Goal: Task Accomplishment & Management: Use online tool/utility

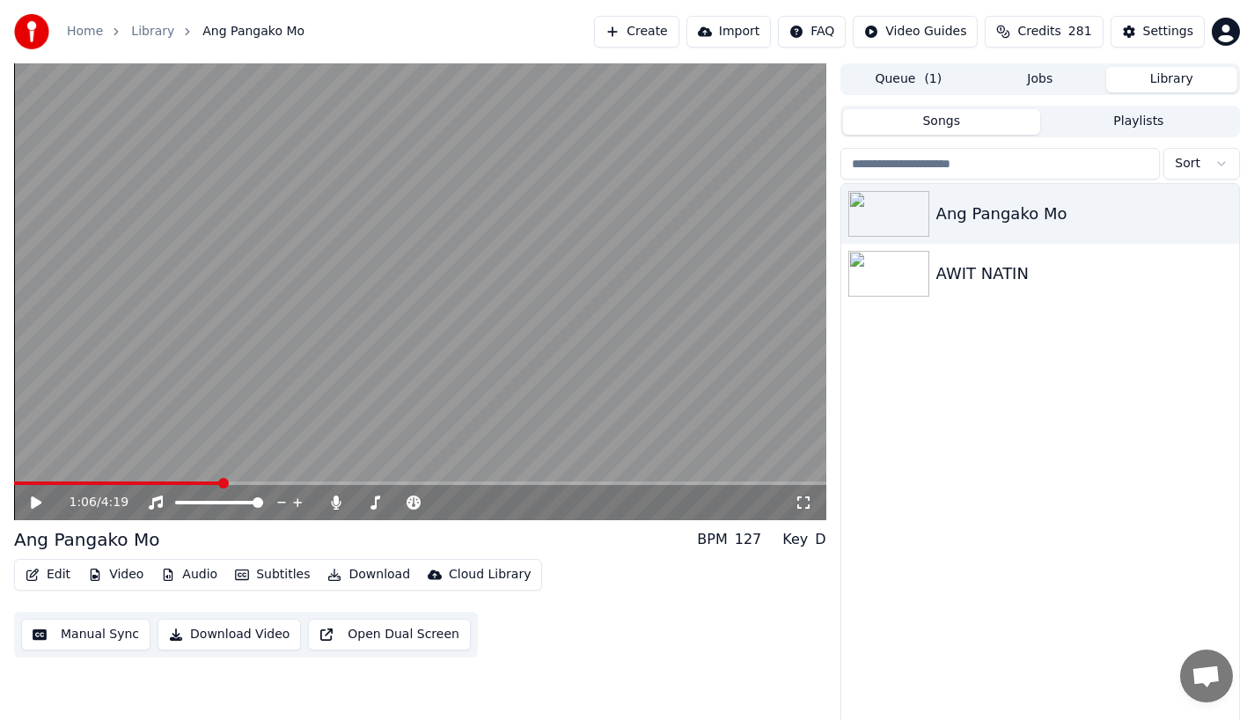
click at [77, 634] on button "Manual Sync" at bounding box center [85, 634] width 129 height 32
click at [37, 503] on icon at bounding box center [48, 502] width 41 height 14
click at [260, 573] on button "Subtitles" at bounding box center [272, 574] width 89 height 25
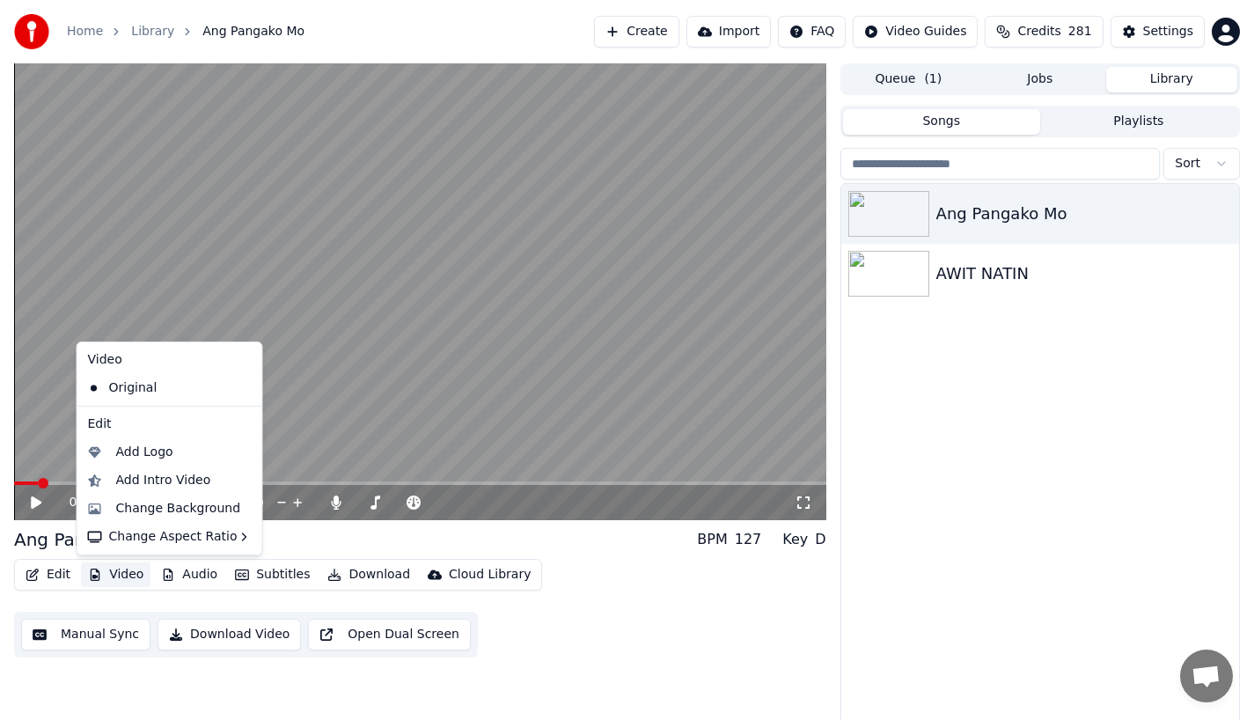
click at [22, 501] on div "0:07 / 4:19" at bounding box center [420, 502] width 798 height 18
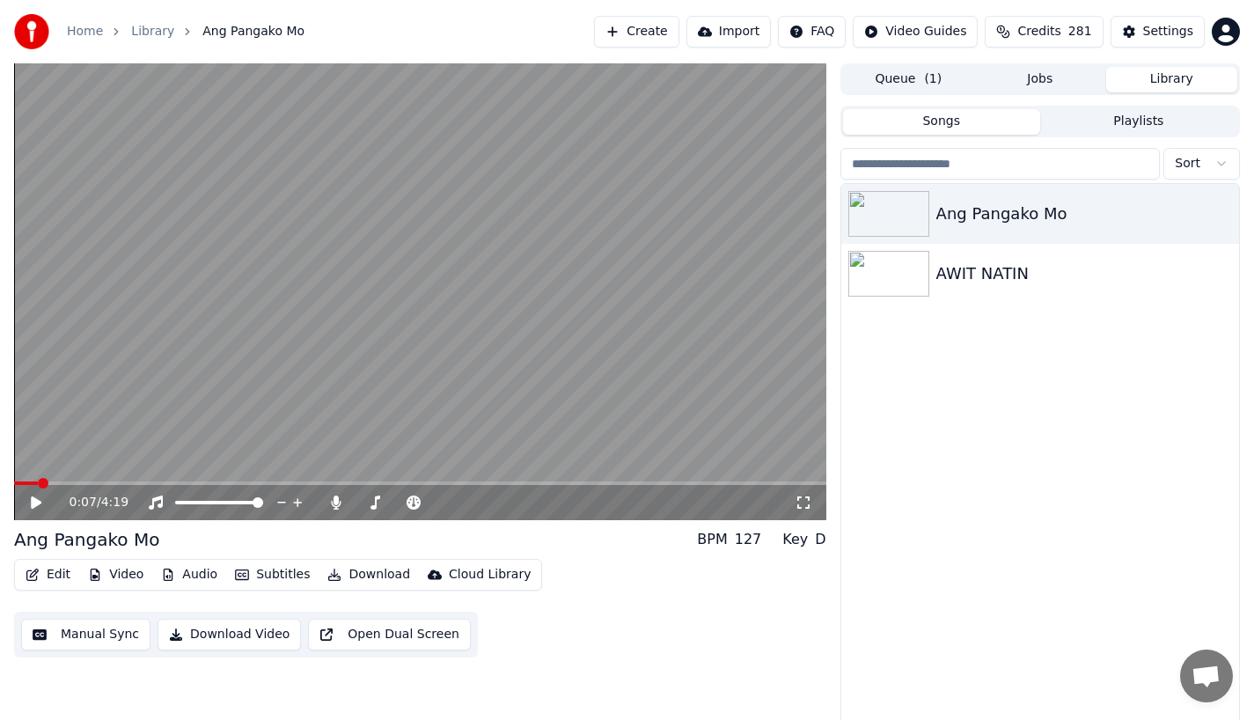
click at [29, 501] on icon at bounding box center [48, 502] width 41 height 14
click at [45, 570] on button "Edit" at bounding box center [47, 574] width 59 height 25
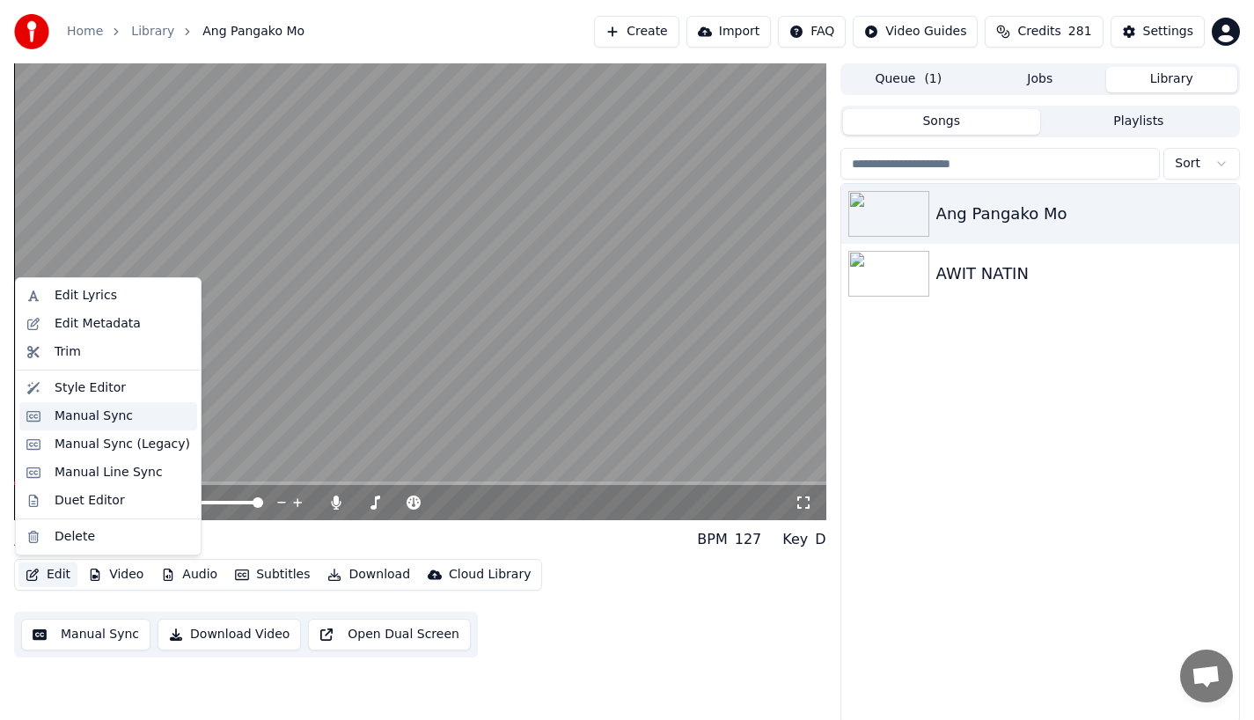
click at [72, 413] on div "Manual Sync" at bounding box center [94, 416] width 78 height 18
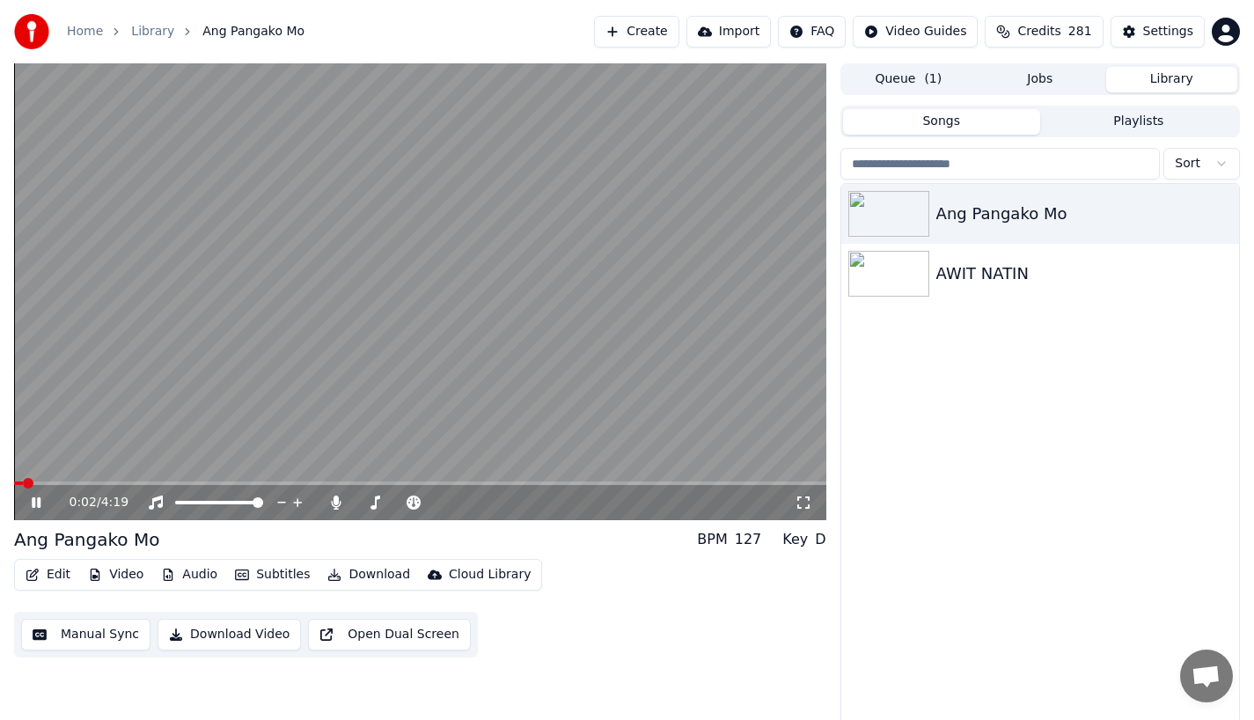
click at [37, 505] on icon at bounding box center [36, 502] width 9 height 11
click at [60, 481] on span at bounding box center [420, 483] width 812 height 4
click at [83, 629] on button "Manual Sync" at bounding box center [85, 634] width 129 height 32
click at [83, 479] on video at bounding box center [420, 291] width 812 height 457
click at [88, 481] on span at bounding box center [420, 483] width 812 height 4
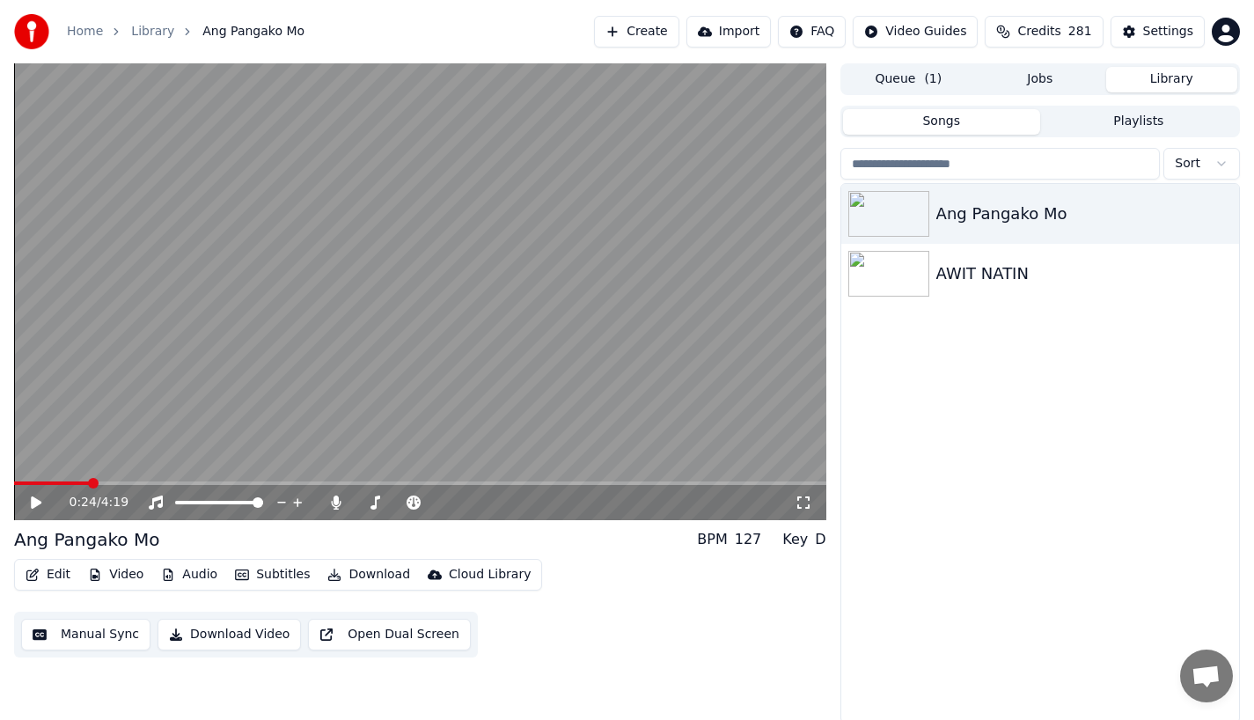
click at [38, 502] on icon at bounding box center [36, 502] width 11 height 12
click at [38, 502] on icon at bounding box center [36, 502] width 9 height 11
click at [80, 638] on button "Manual Sync" at bounding box center [85, 634] width 129 height 32
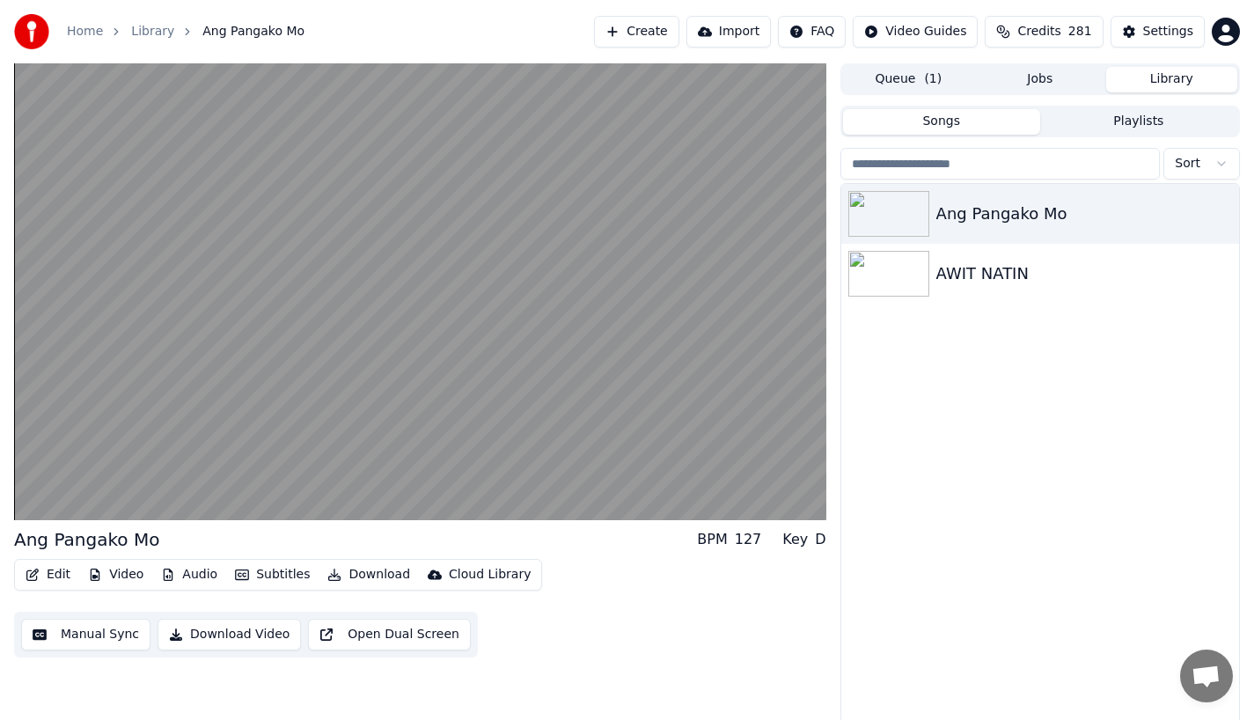
click at [58, 575] on button "Edit" at bounding box center [47, 574] width 59 height 25
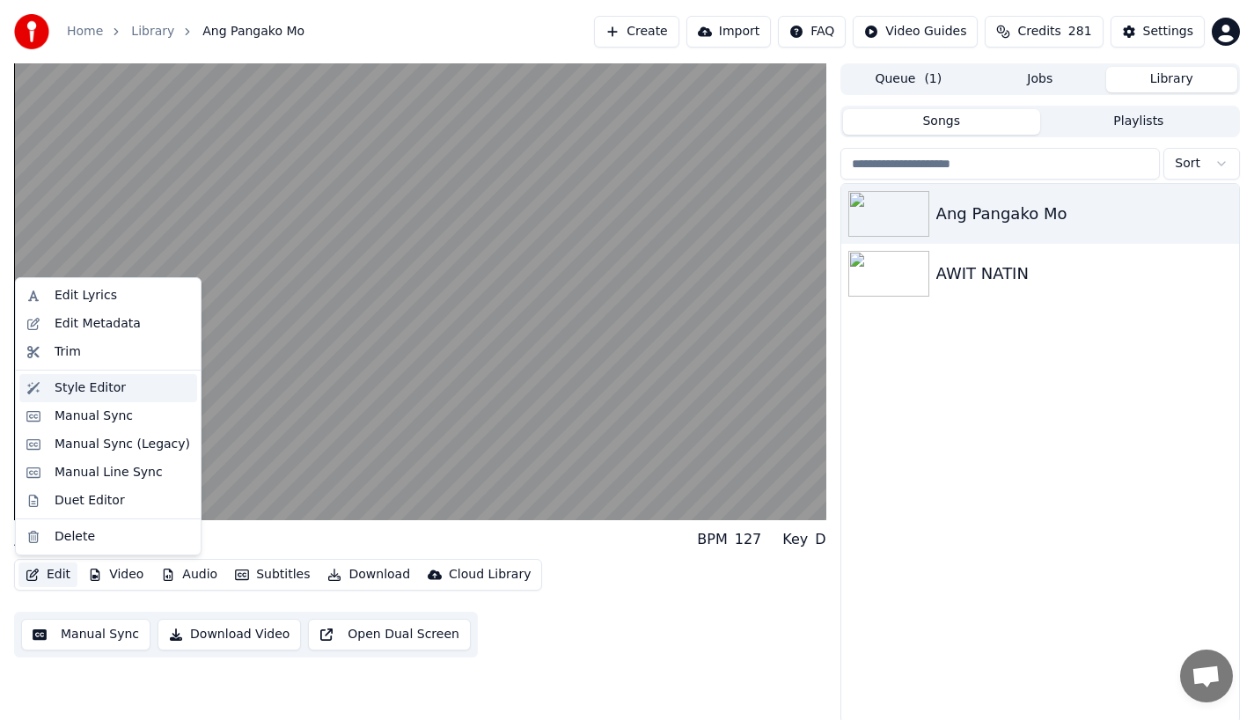
click at [78, 385] on div "Style Editor" at bounding box center [90, 388] width 71 height 18
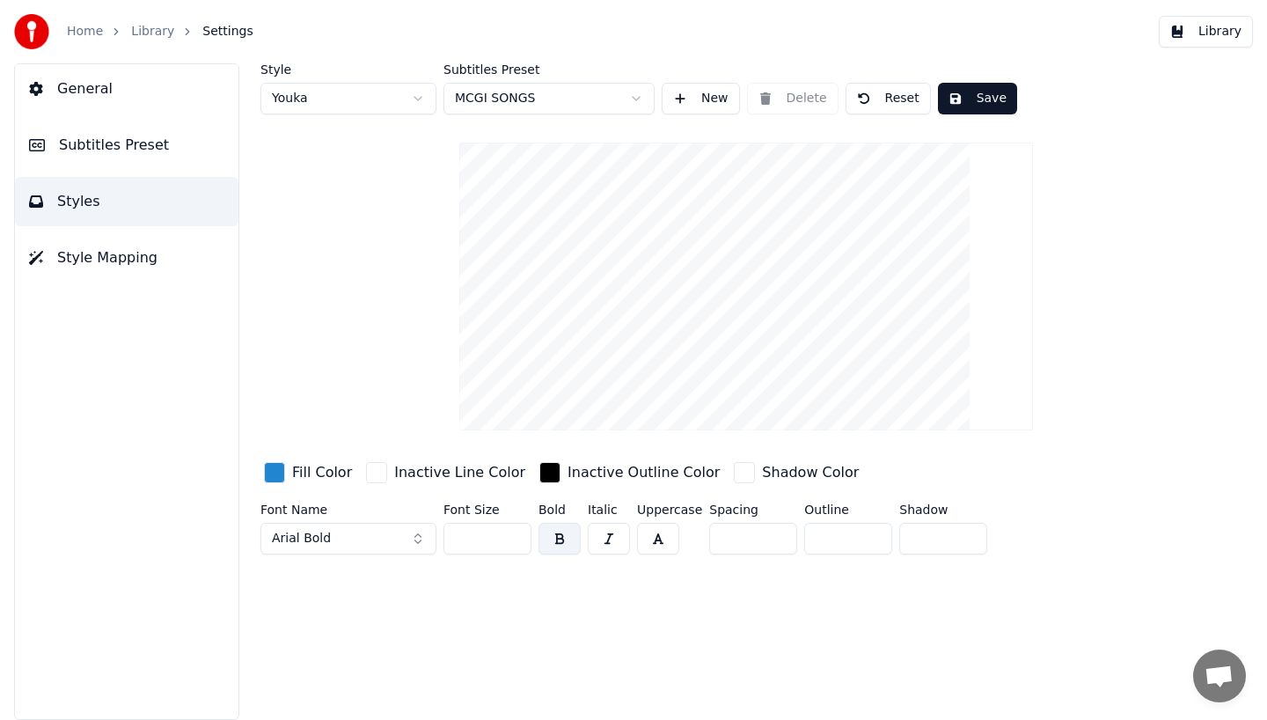
click at [1205, 29] on button "Library" at bounding box center [1206, 32] width 94 height 32
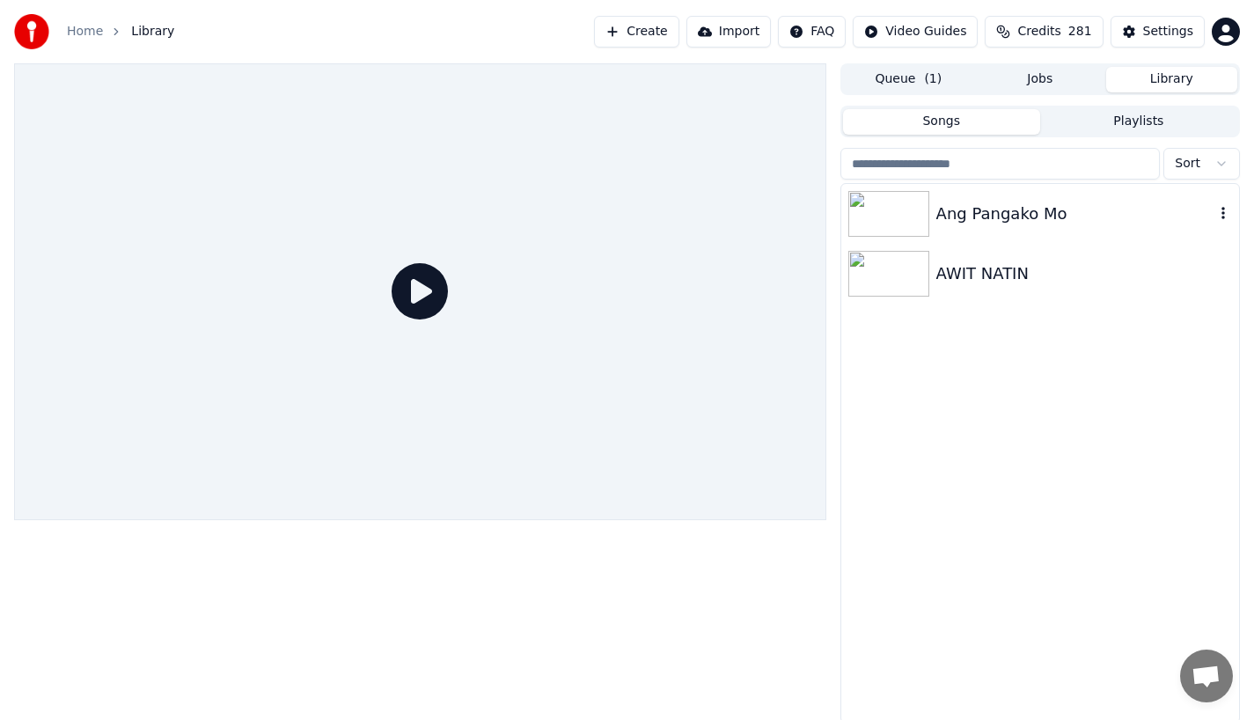
click at [951, 228] on div "Ang Pangako Mo" at bounding box center [1040, 214] width 398 height 60
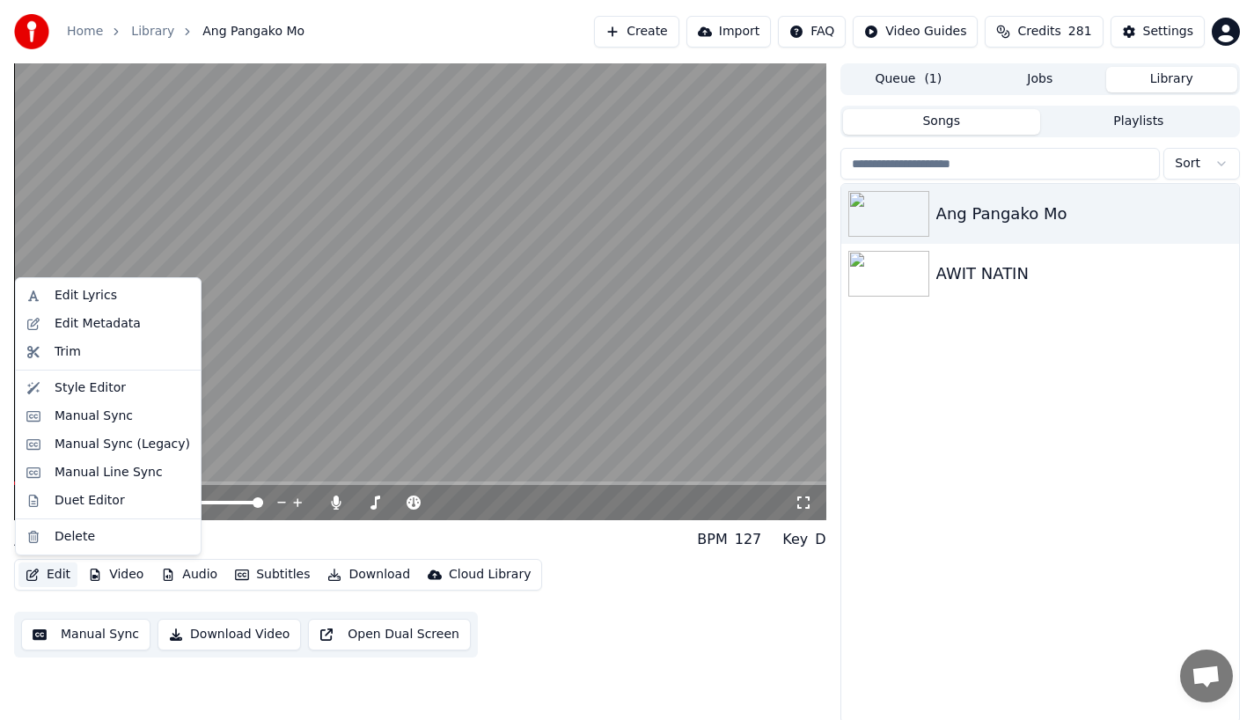
click at [43, 577] on button "Edit" at bounding box center [47, 574] width 59 height 25
click at [68, 419] on div "Manual Sync" at bounding box center [94, 416] width 78 height 18
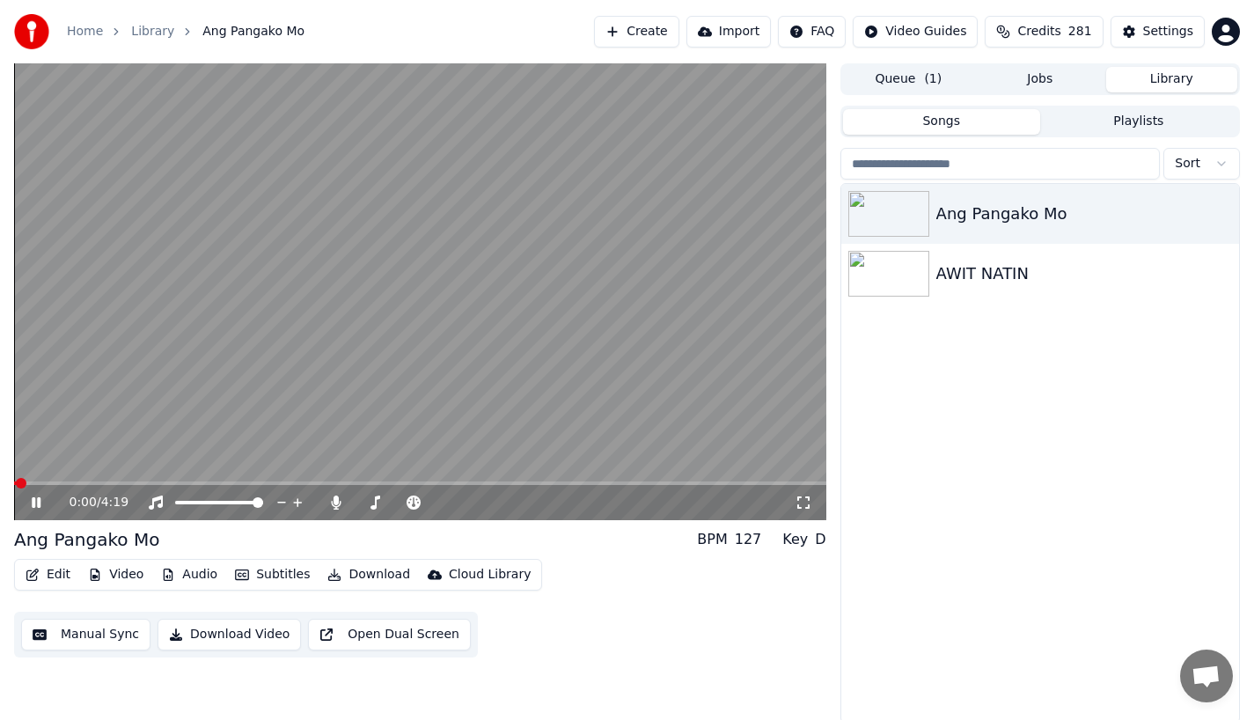
click at [983, 457] on div "Ang Pangako Mo AWIT NATIN" at bounding box center [1040, 453] width 398 height 538
click at [35, 501] on icon at bounding box center [48, 502] width 41 height 14
click at [86, 635] on button "Manual Sync" at bounding box center [85, 634] width 129 height 32
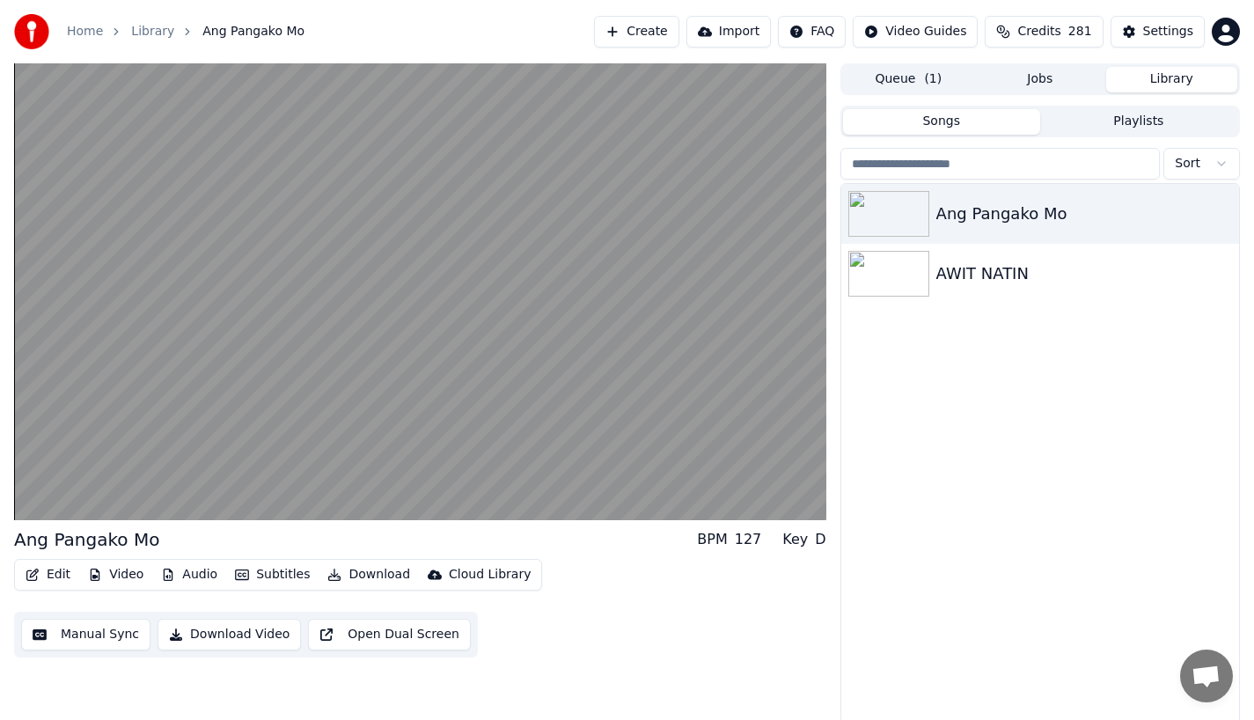
click at [259, 575] on button "Subtitles" at bounding box center [272, 574] width 89 height 25
click at [580, 558] on div "Ang Pangako Mo BPM 127 Key D Edit Video Audio Subtitles Download Cloud Library …" at bounding box center [420, 592] width 812 height 130
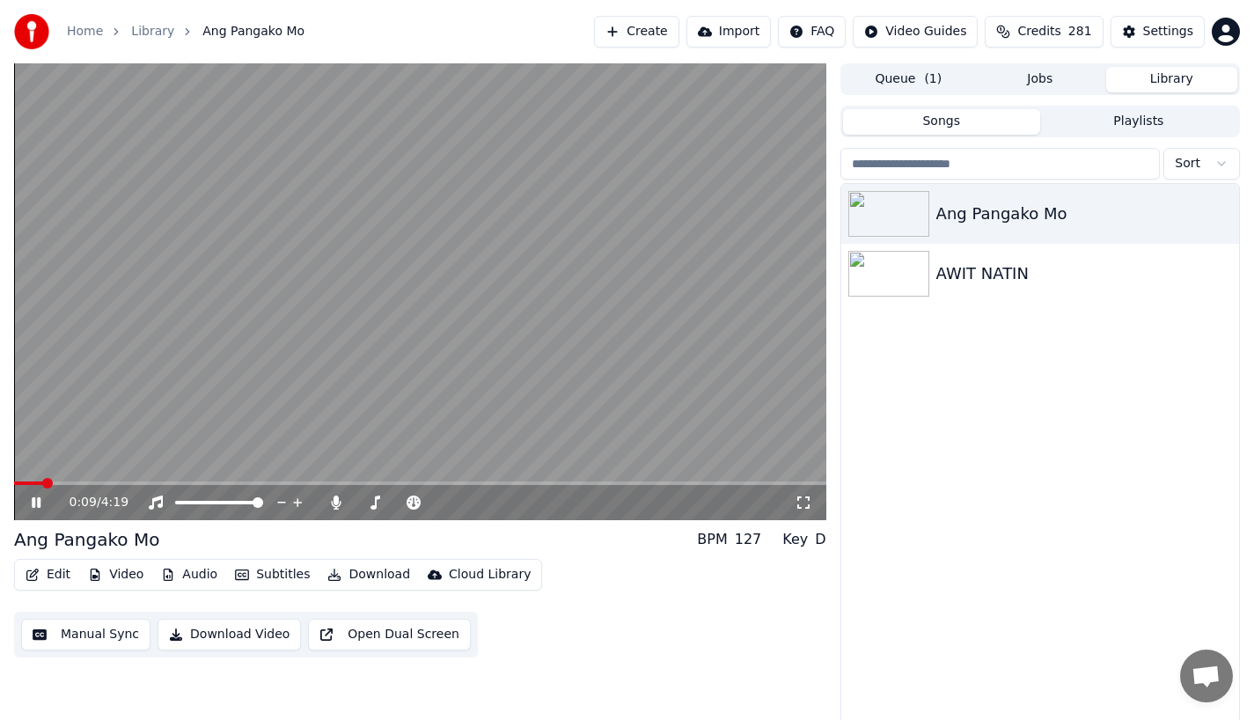
click at [33, 497] on icon at bounding box center [36, 502] width 9 height 11
